Goal: Task Accomplishment & Management: Use online tool/utility

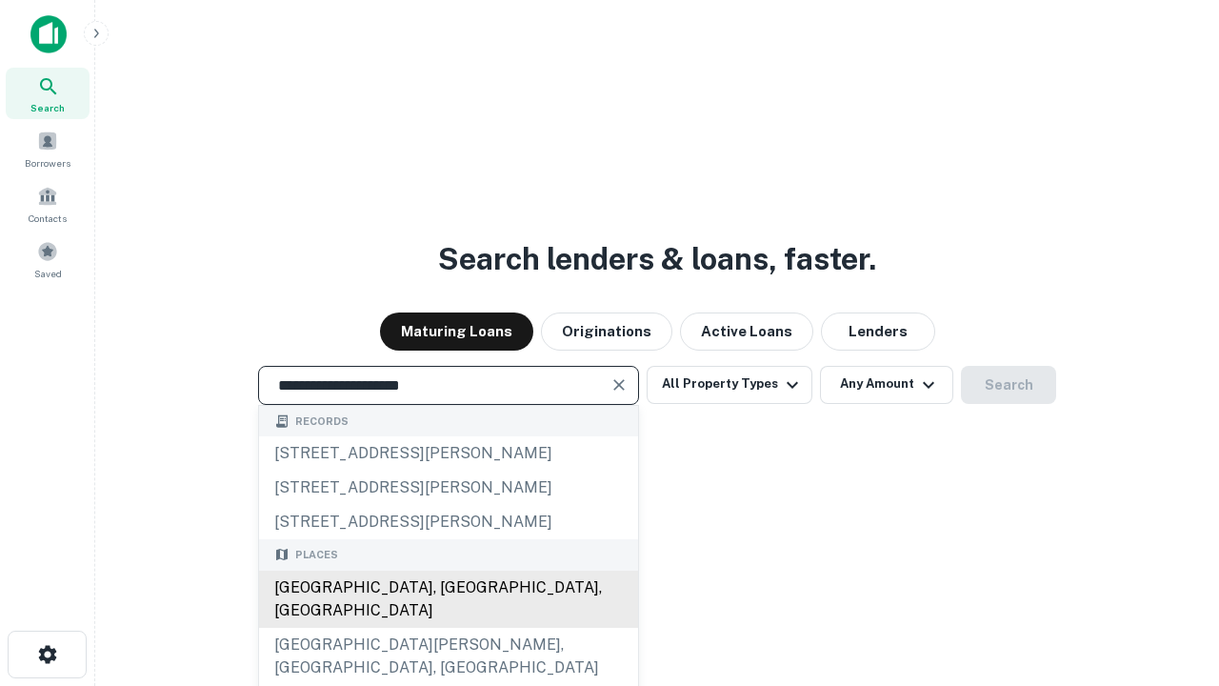
click at [448, 628] on div "Santa Monica, CA, USA" at bounding box center [448, 599] width 379 height 57
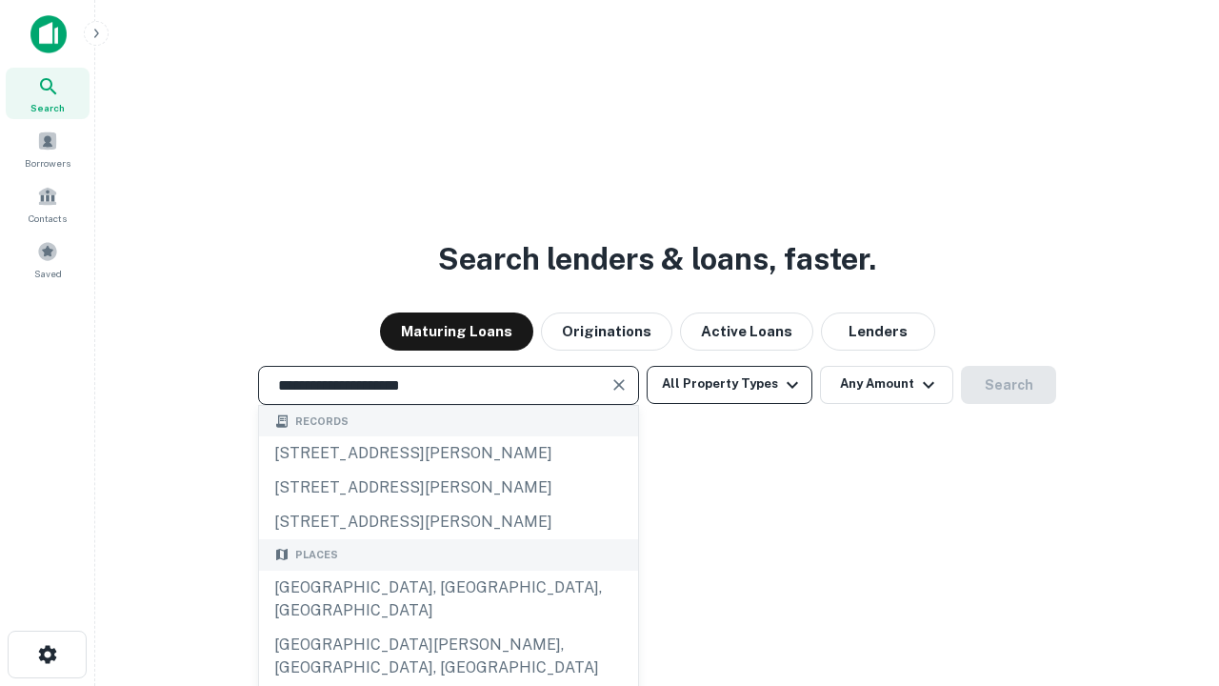
type input "**********"
click at [730, 384] on button "All Property Types" at bounding box center [730, 385] width 166 height 38
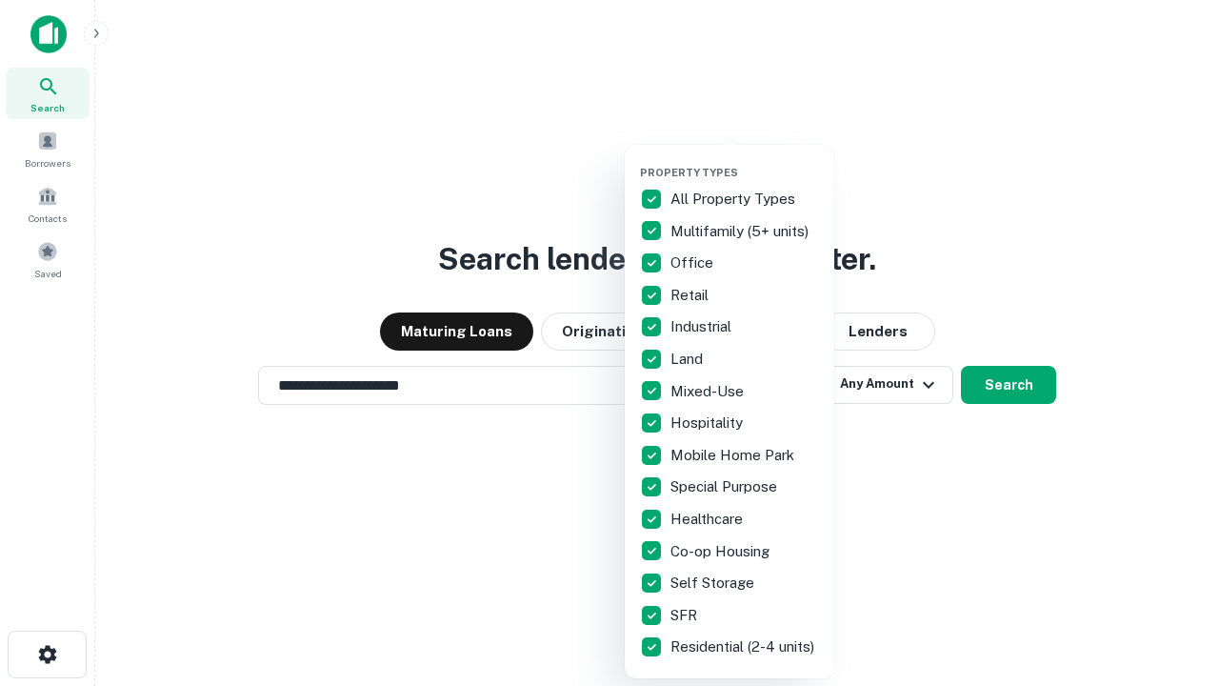
click at [745, 160] on button "button" at bounding box center [745, 160] width 210 height 1
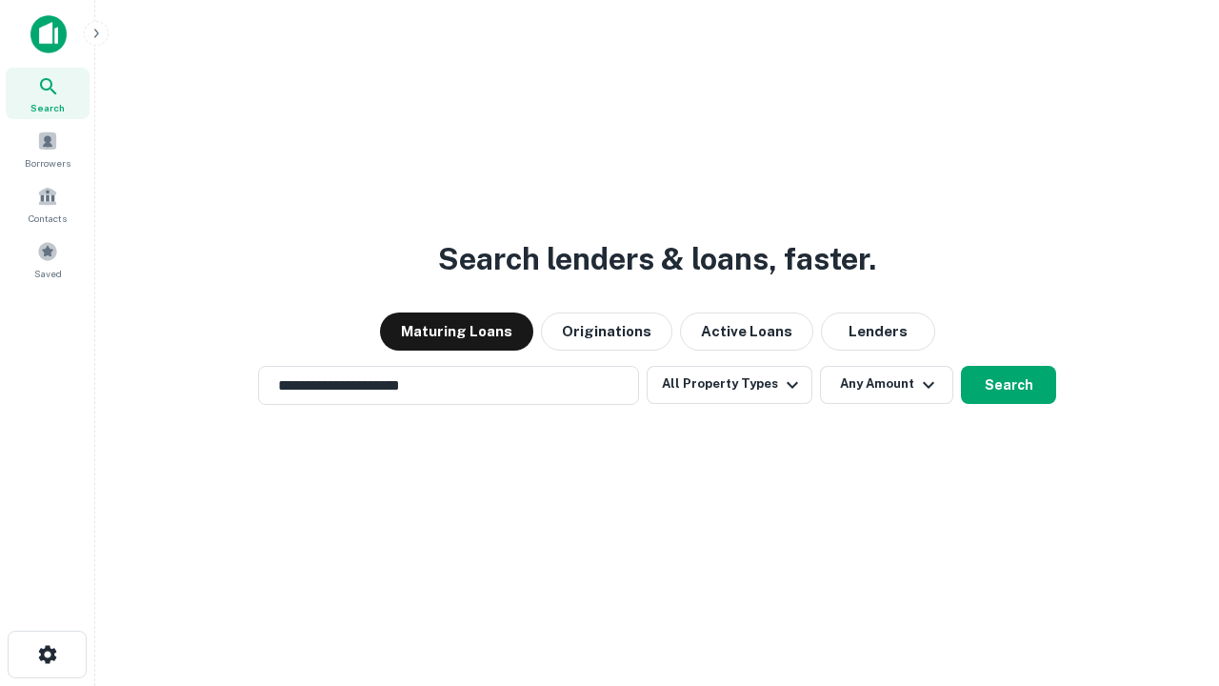
scroll to position [30, 0]
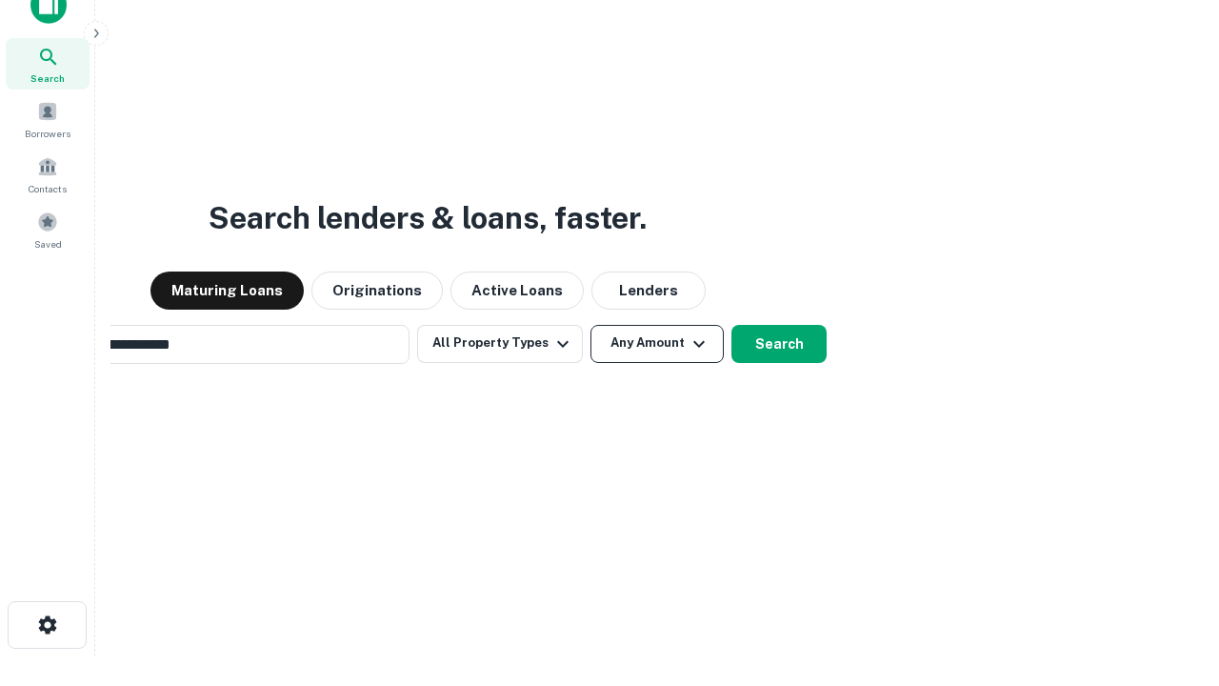
click at [591, 325] on button "Any Amount" at bounding box center [657, 344] width 133 height 38
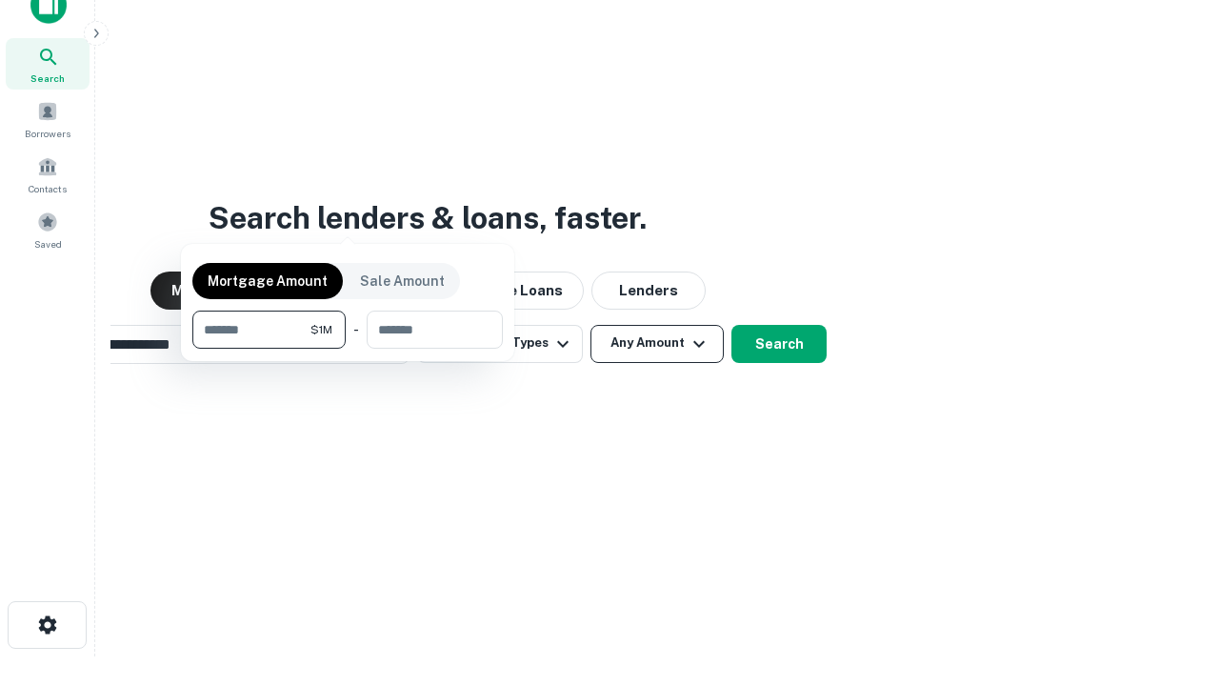
scroll to position [30, 0]
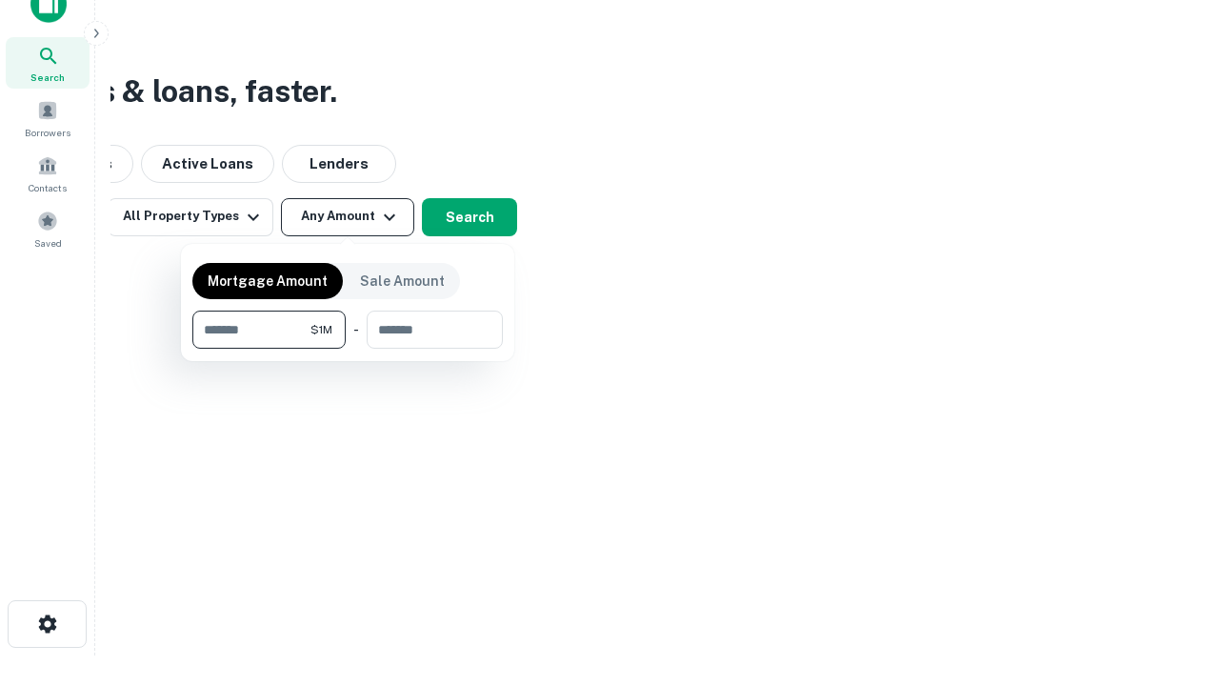
type input "*******"
click at [348, 349] on button "button" at bounding box center [347, 349] width 311 height 1
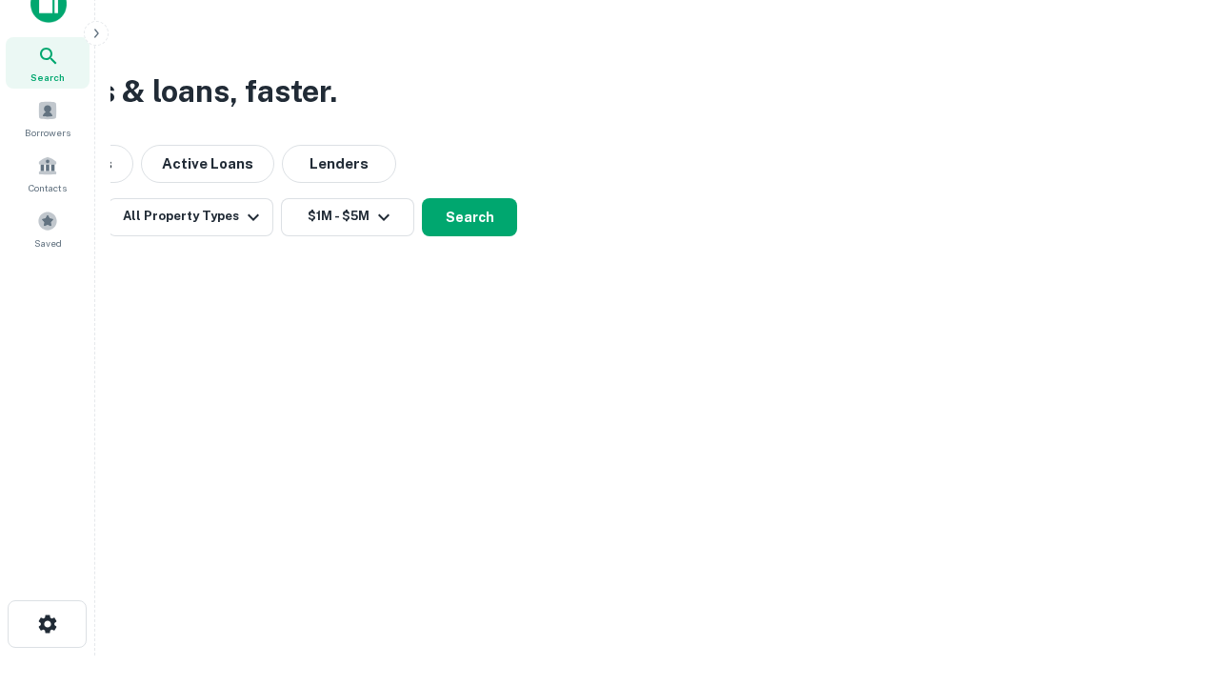
scroll to position [11, 352]
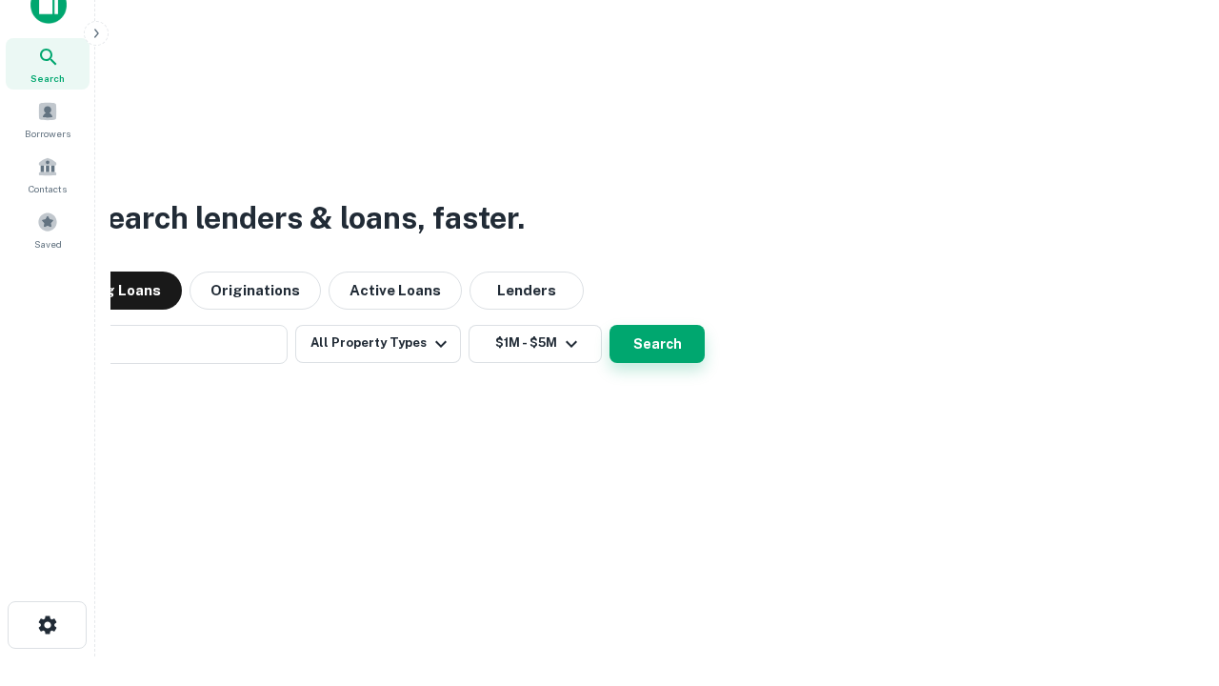
click at [610, 325] on button "Search" at bounding box center [657, 344] width 95 height 38
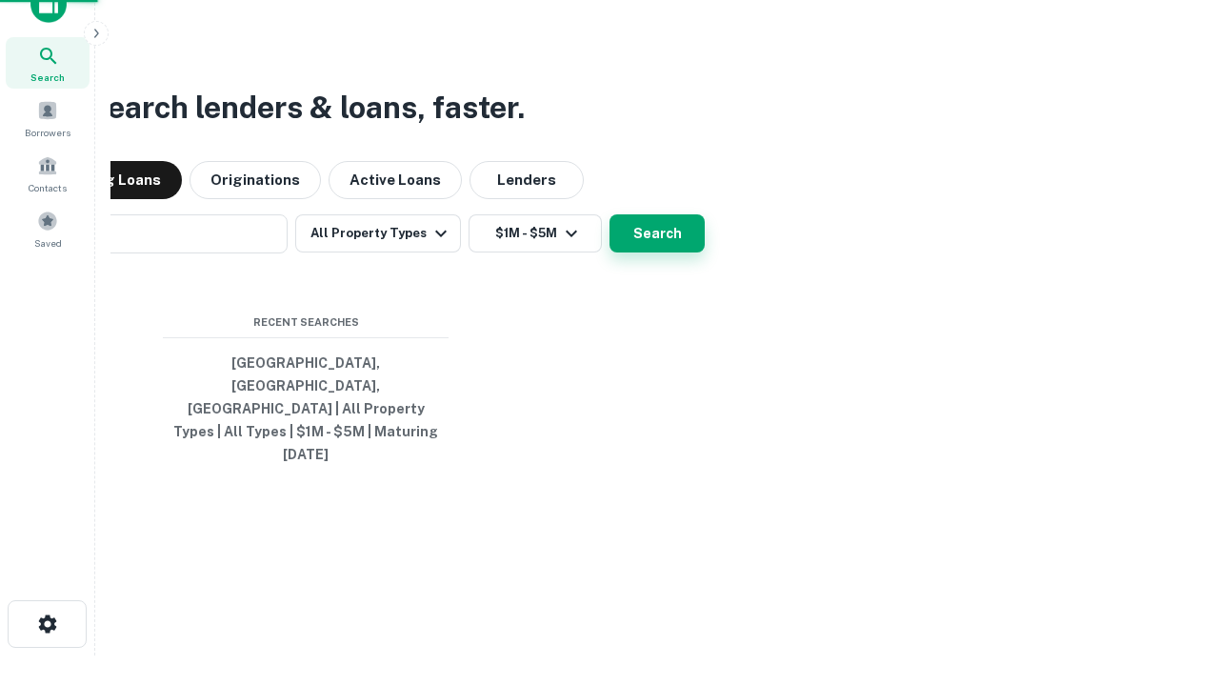
scroll to position [50, 539]
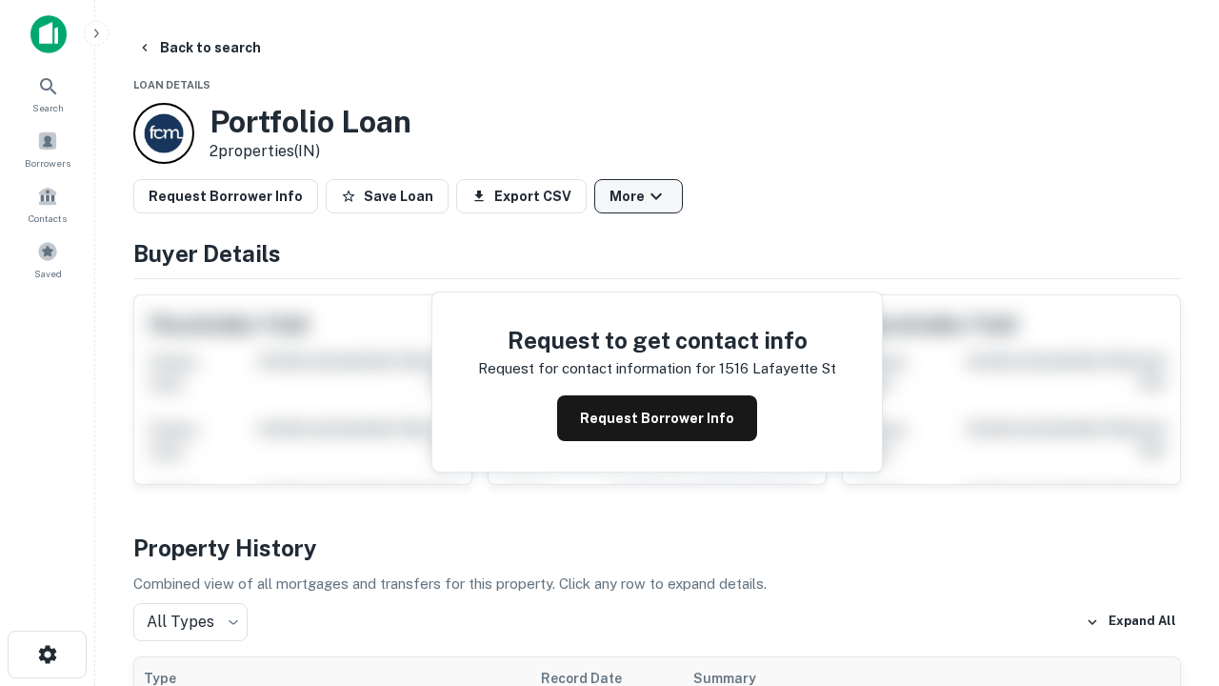
click at [638, 196] on button "More" at bounding box center [638, 196] width 89 height 34
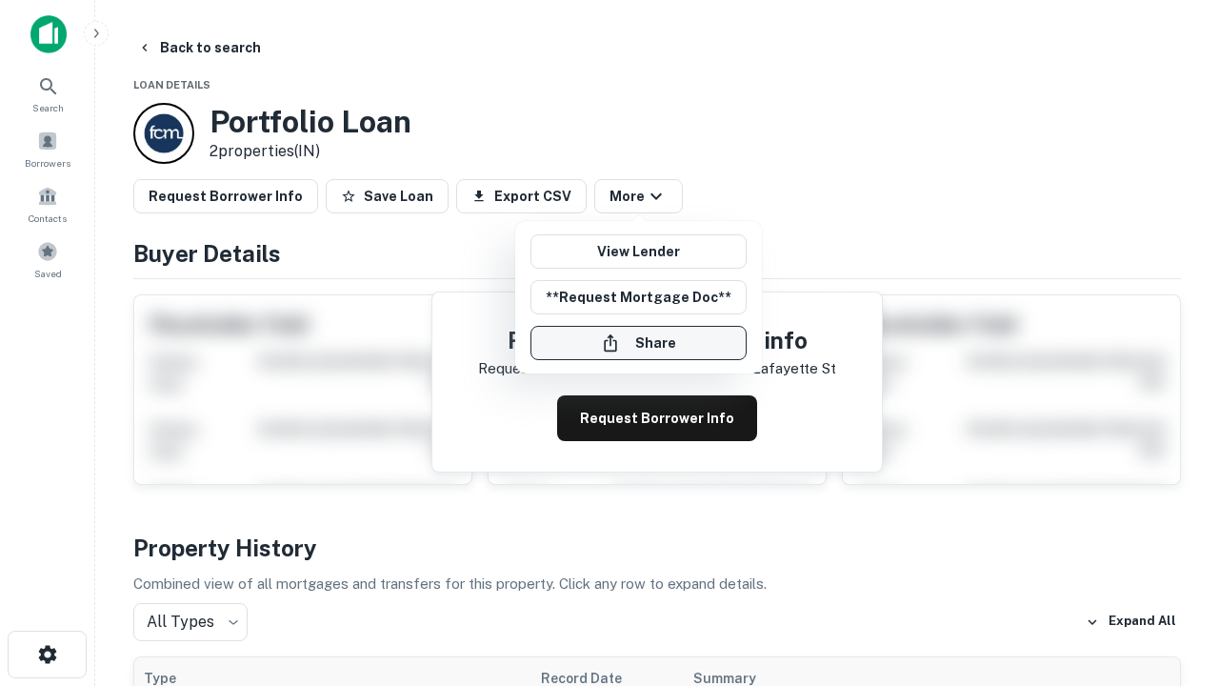
click at [638, 343] on button "Share" at bounding box center [639, 343] width 216 height 34
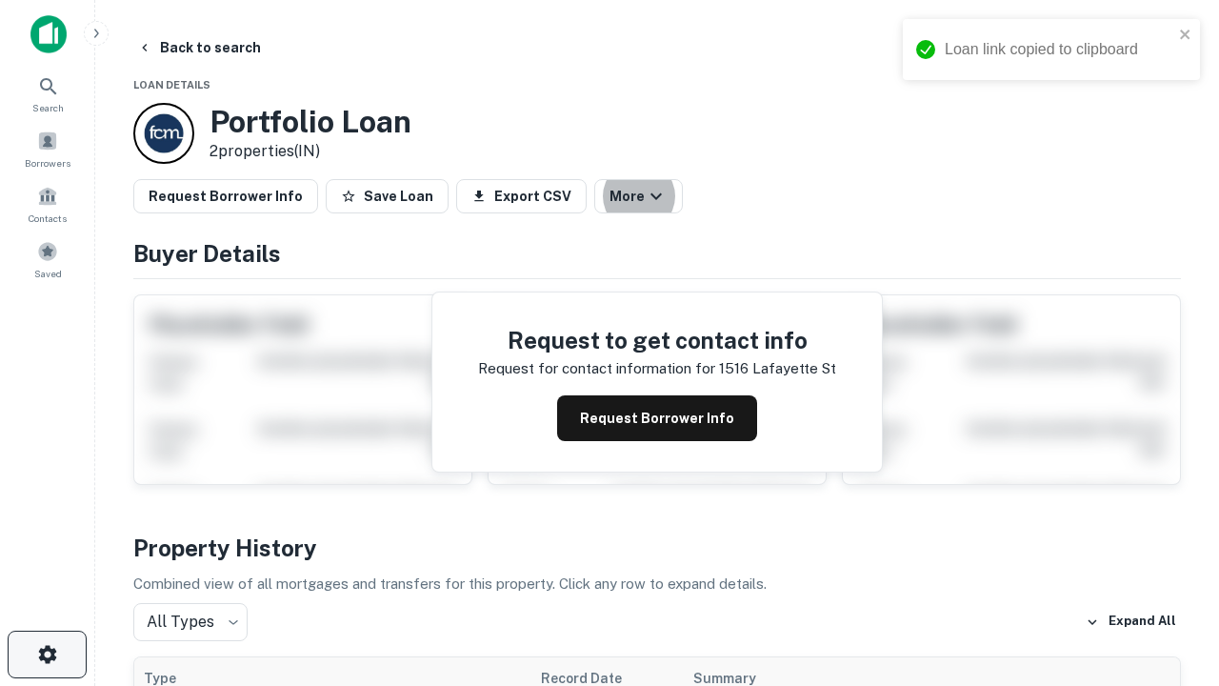
click at [47, 655] on icon "button" at bounding box center [47, 654] width 23 height 23
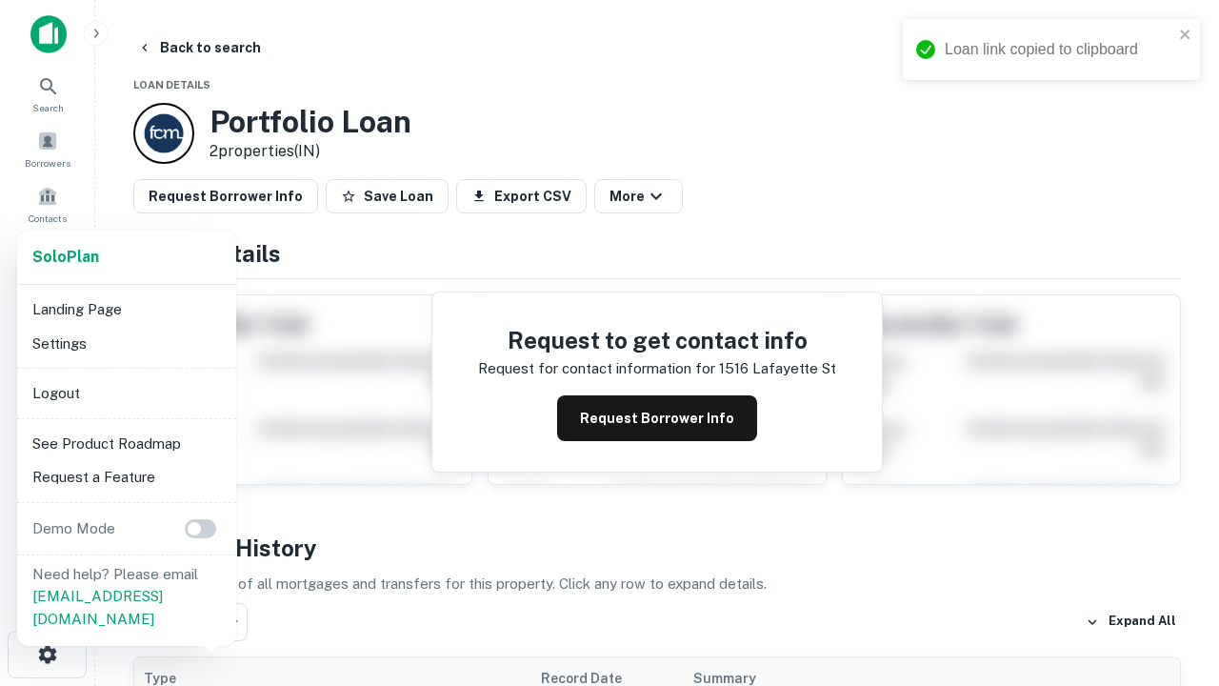
click at [126, 393] on li "Logout" at bounding box center [127, 393] width 204 height 34
